Goal: Information Seeking & Learning: Learn about a topic

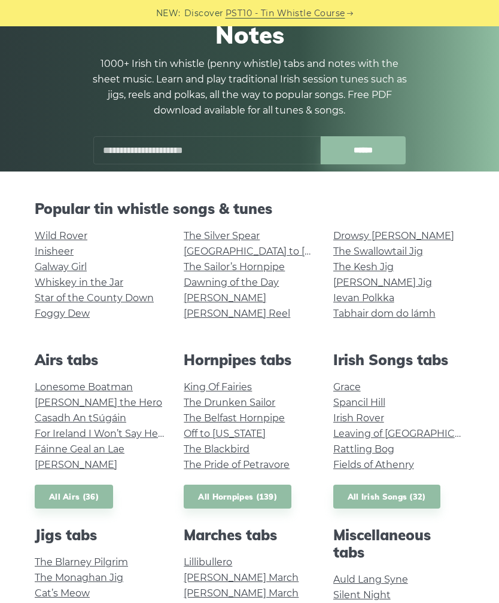
scroll to position [100, 0]
click at [416, 251] on link "The Swallowtail Jig" at bounding box center [378, 251] width 90 height 11
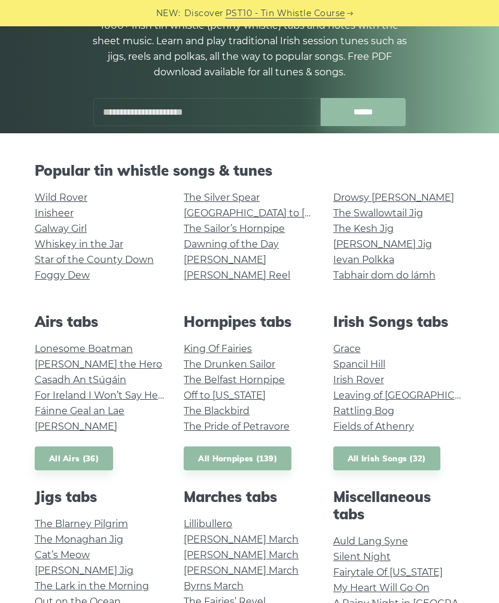
click at [280, 212] on link "[GEOGRAPHIC_DATA] to [GEOGRAPHIC_DATA]" at bounding box center [294, 212] width 221 height 11
click at [75, 227] on link "Galway Girl" at bounding box center [61, 228] width 52 height 11
click at [66, 211] on link "Inisheer" at bounding box center [54, 212] width 39 height 11
click at [215, 261] on link "[PERSON_NAME]" at bounding box center [225, 259] width 83 height 11
click at [389, 231] on link "The Kesh Jig" at bounding box center [363, 228] width 60 height 11
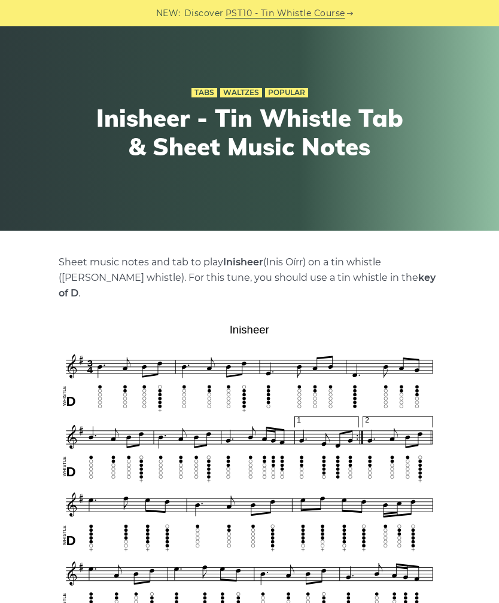
scroll to position [36, 0]
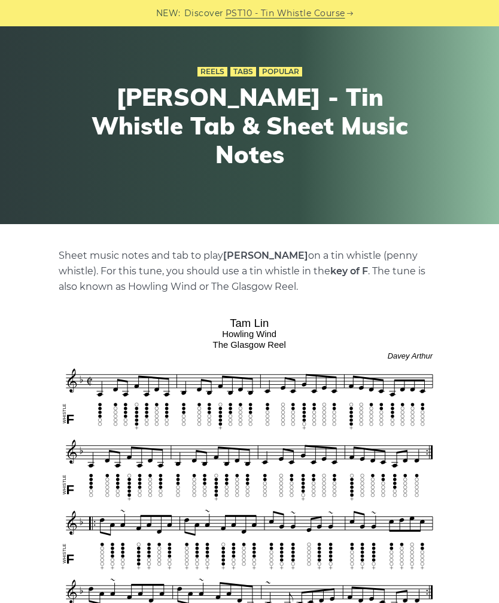
scroll to position [42, 0]
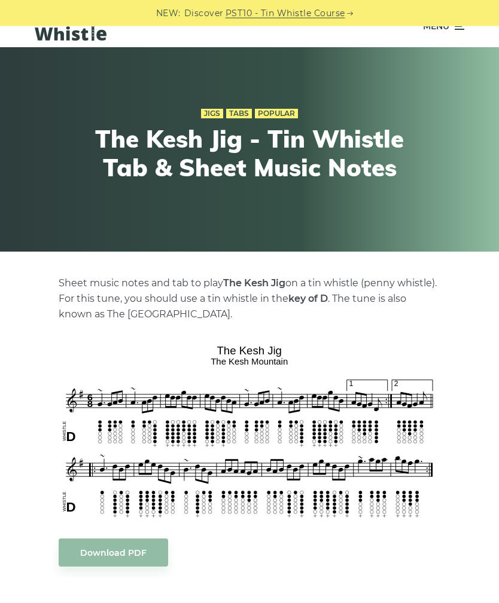
scroll to position [24, 0]
